Goal: Information Seeking & Learning: Learn about a topic

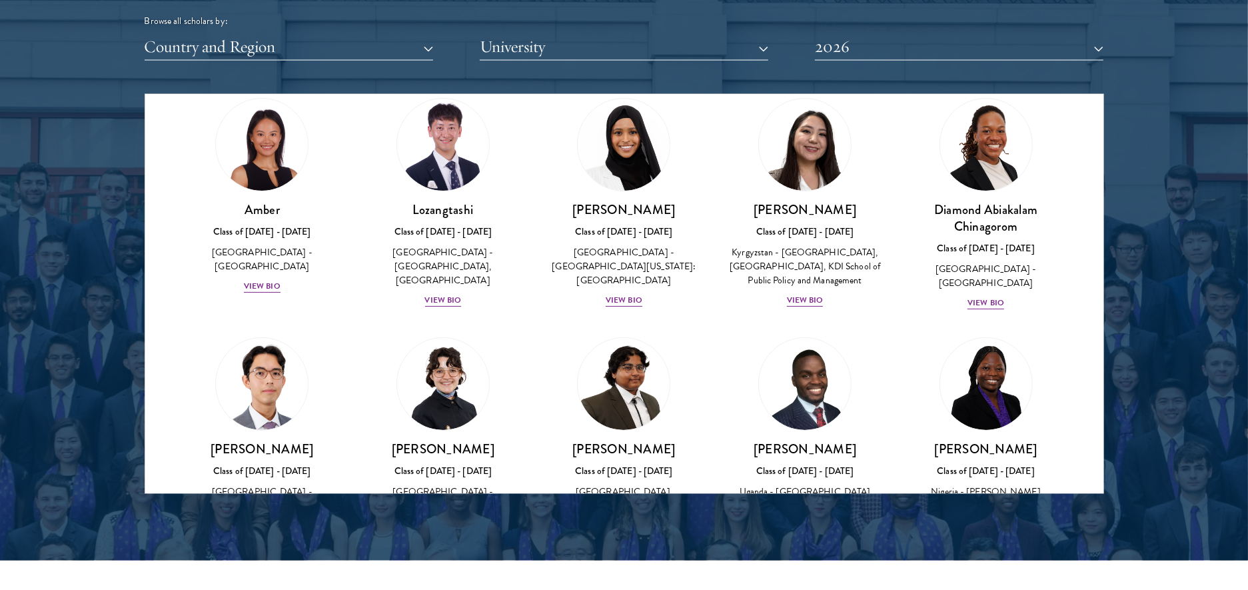
scroll to position [52, 0]
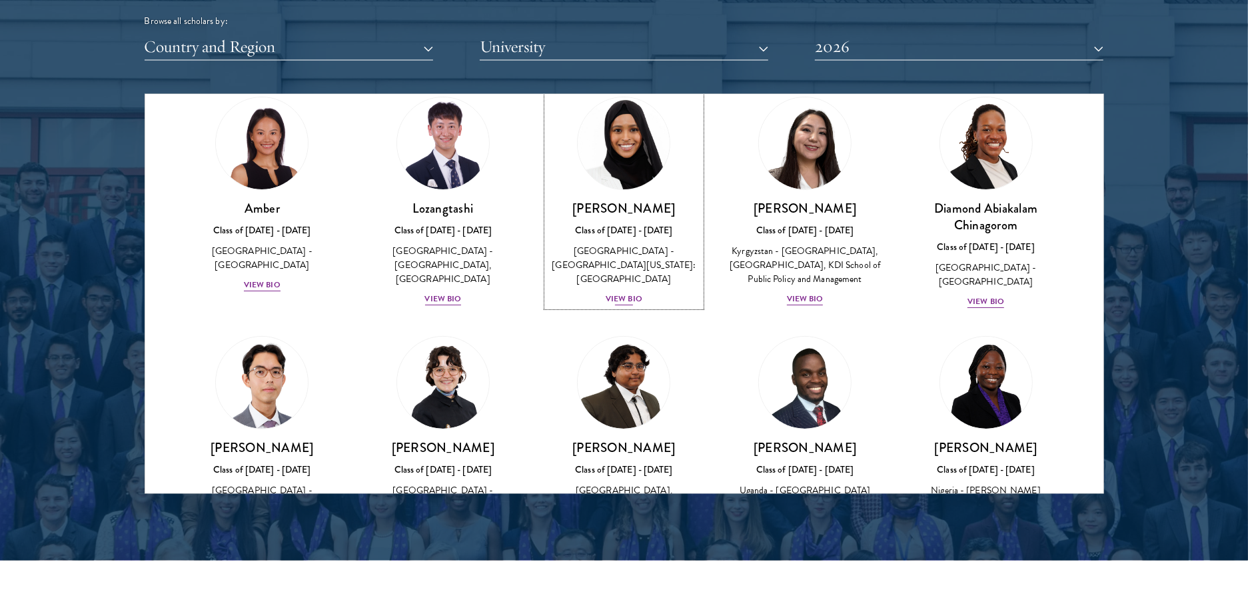
click at [629, 176] on img at bounding box center [624, 143] width 101 height 101
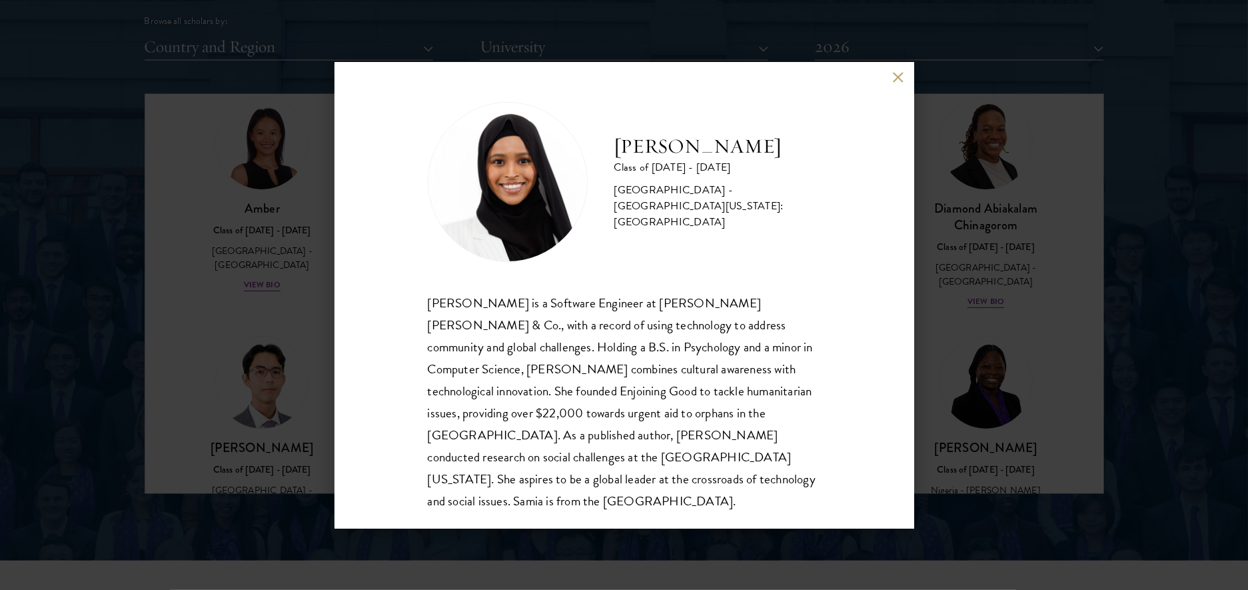
click at [904, 75] on button at bounding box center [898, 77] width 11 height 11
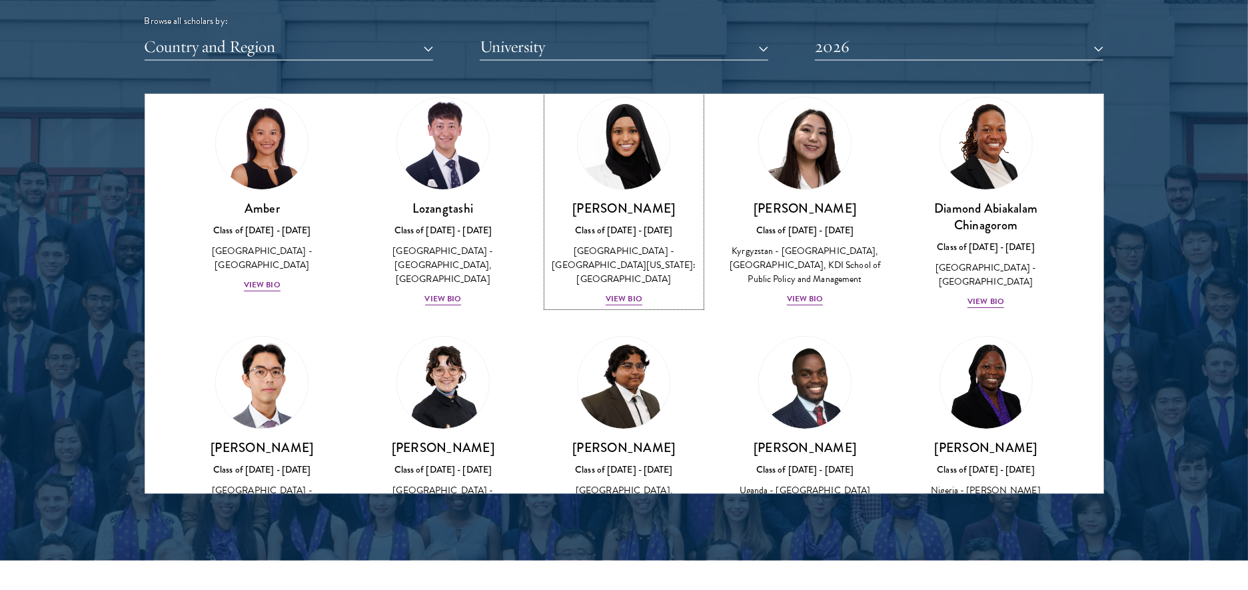
scroll to position [56, 0]
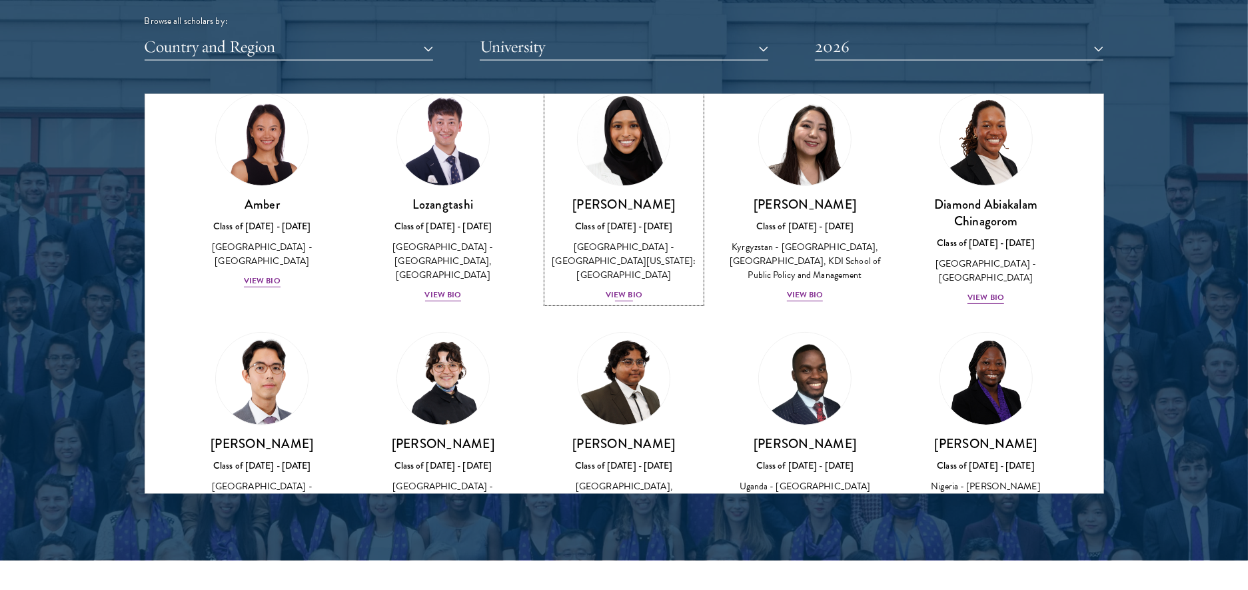
click at [627, 203] on h3 "[PERSON_NAME]" at bounding box center [624, 204] width 155 height 17
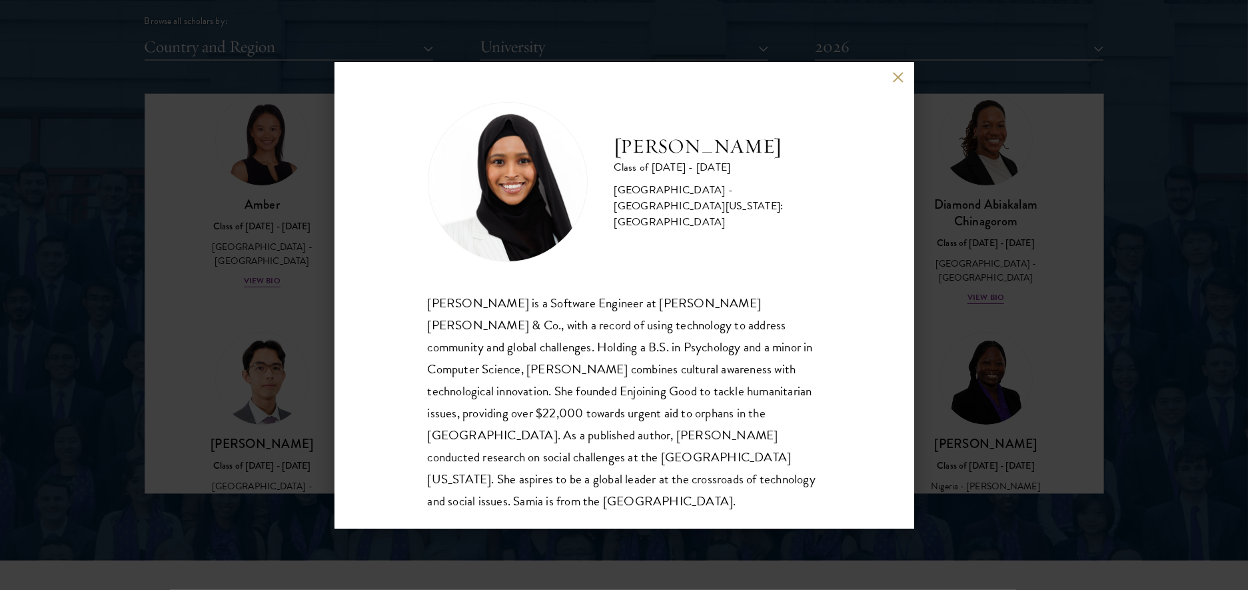
click at [901, 75] on button at bounding box center [898, 77] width 11 height 11
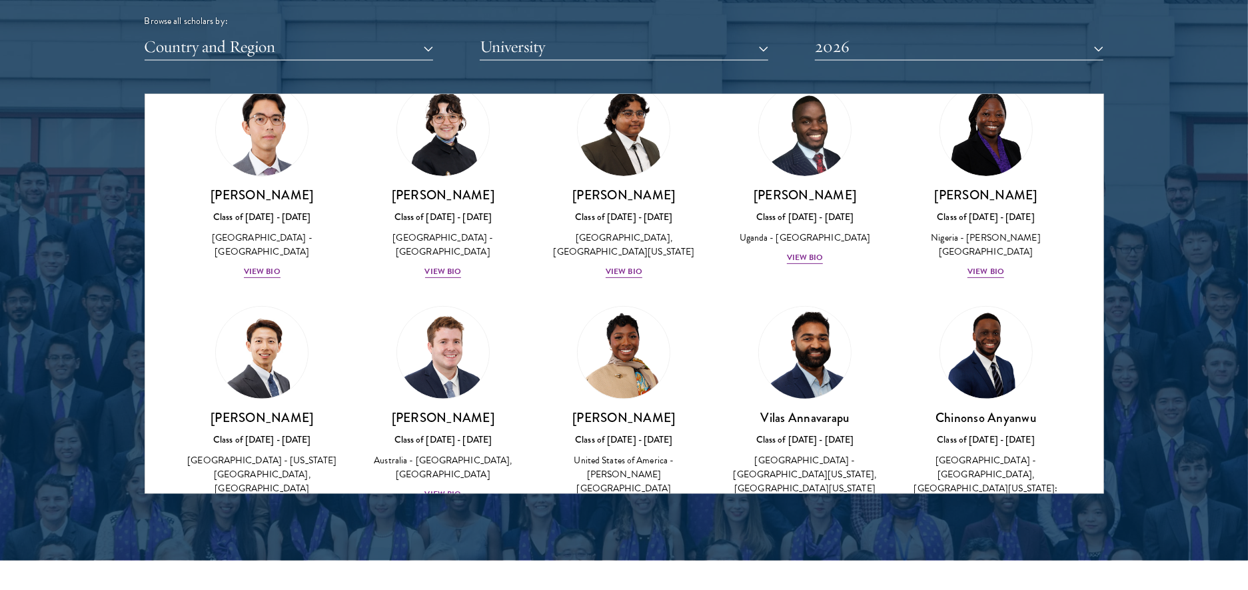
scroll to position [309, 0]
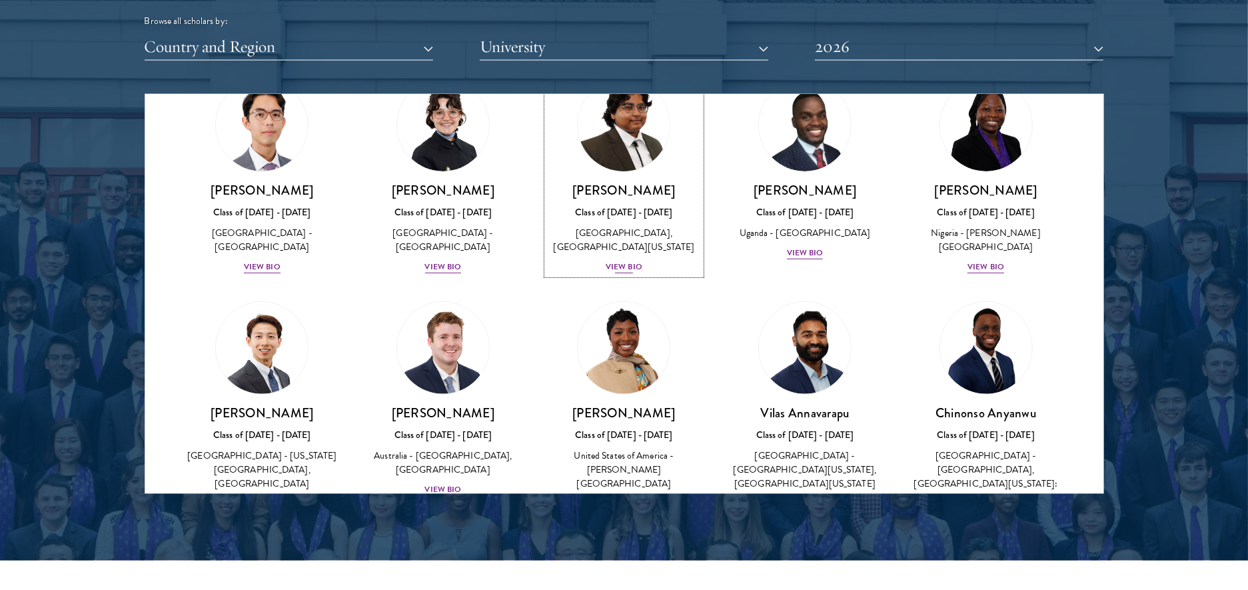
click at [625, 231] on div "[PERSON_NAME] Class of [DATE] - [DATE] [GEOGRAPHIC_DATA] - [GEOGRAPHIC_DATA], […" at bounding box center [624, 228] width 155 height 93
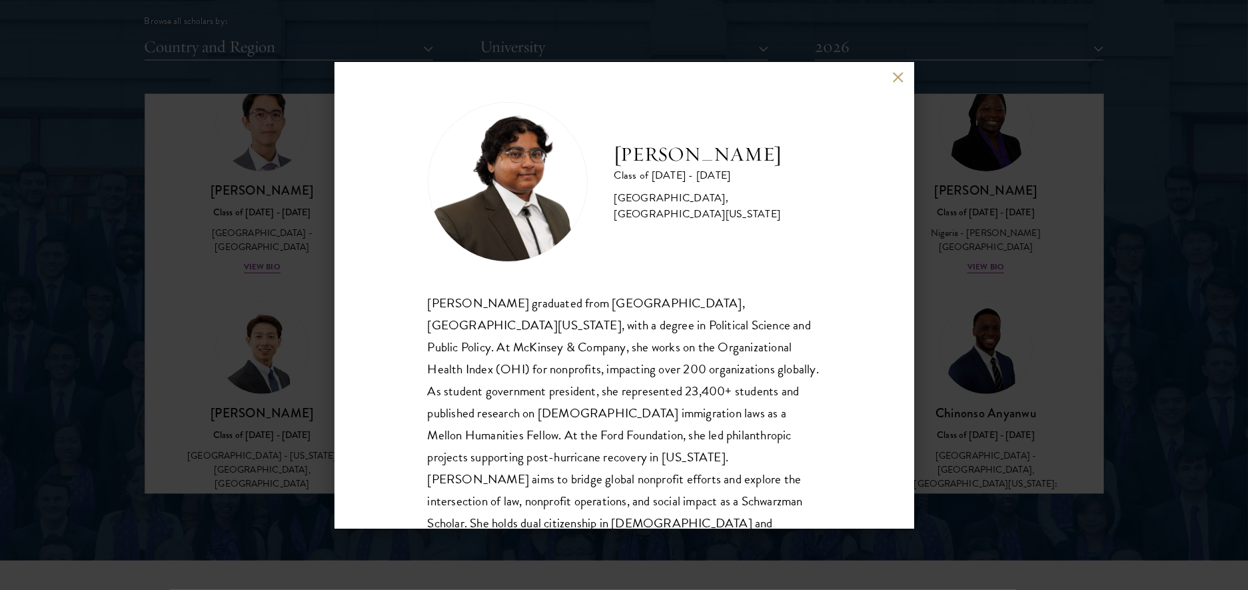
click at [896, 73] on button at bounding box center [898, 77] width 11 height 11
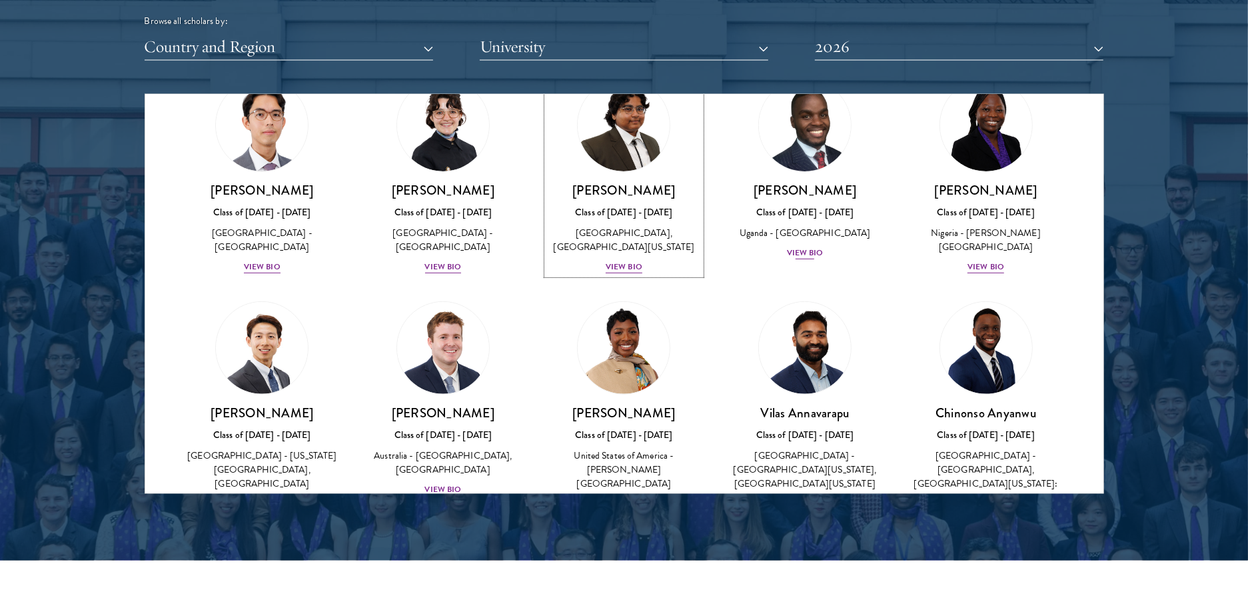
scroll to position [305, 0]
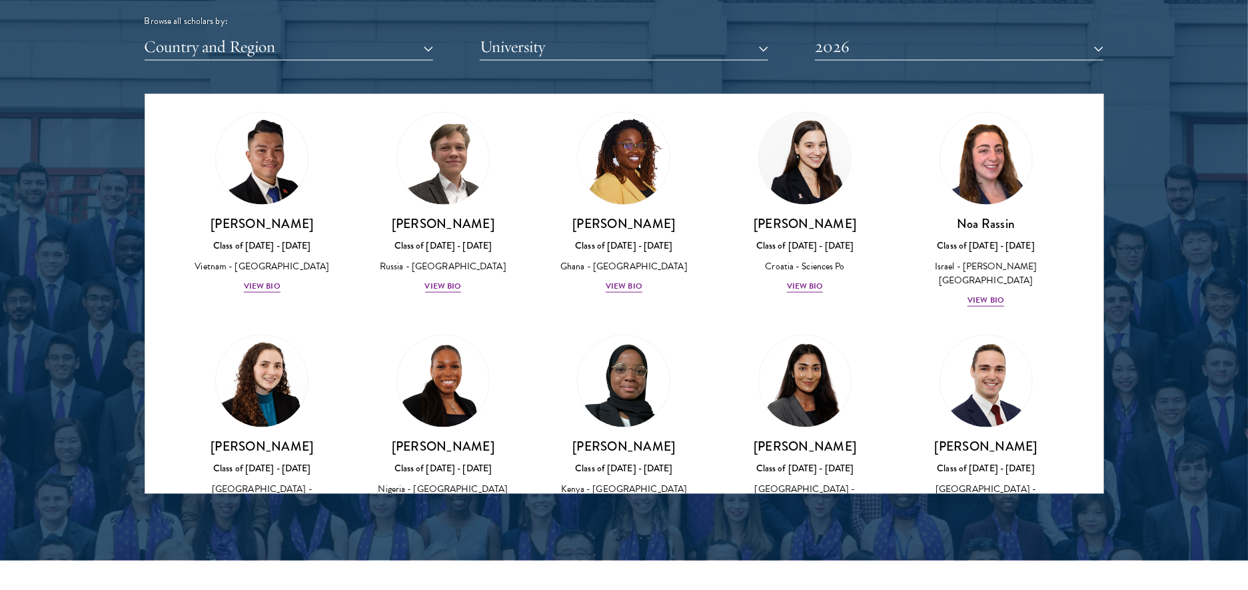
scroll to position [4858, 0]
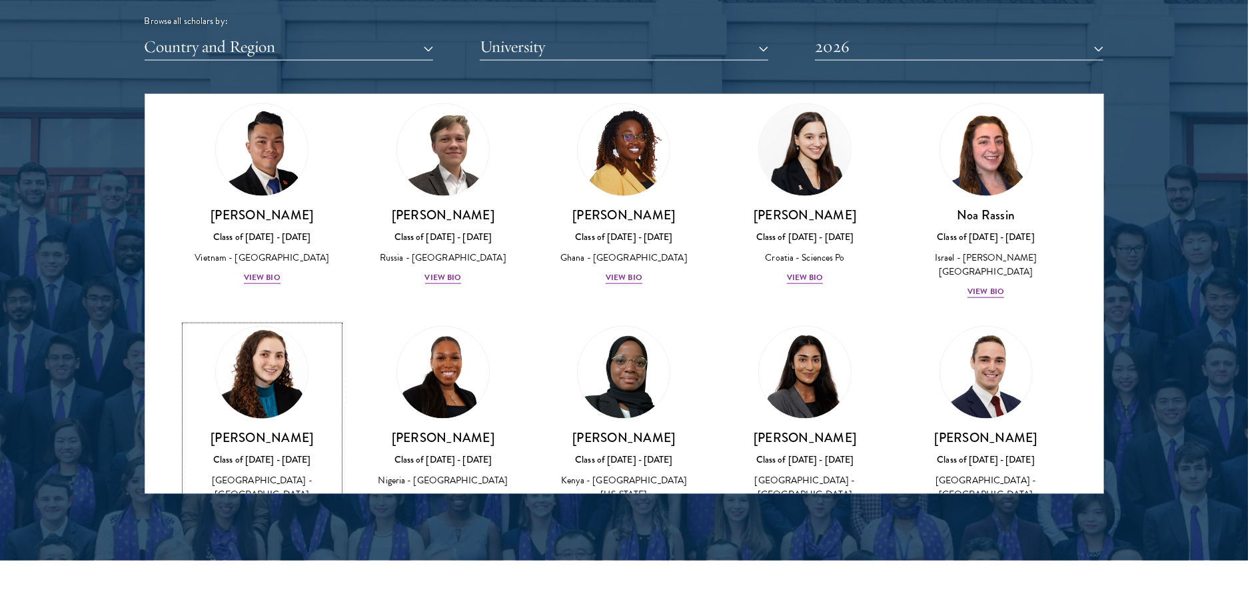
click at [253, 322] on img at bounding box center [261, 372] width 101 height 101
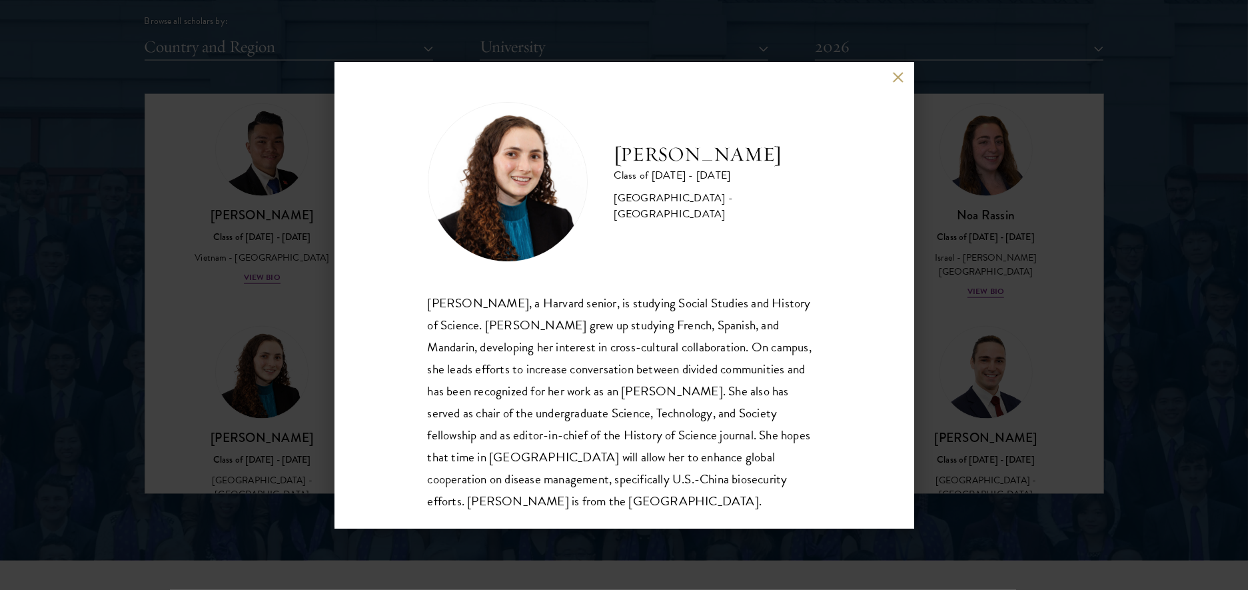
click at [896, 77] on button at bounding box center [898, 77] width 11 height 11
